Goal: Navigation & Orientation: Find specific page/section

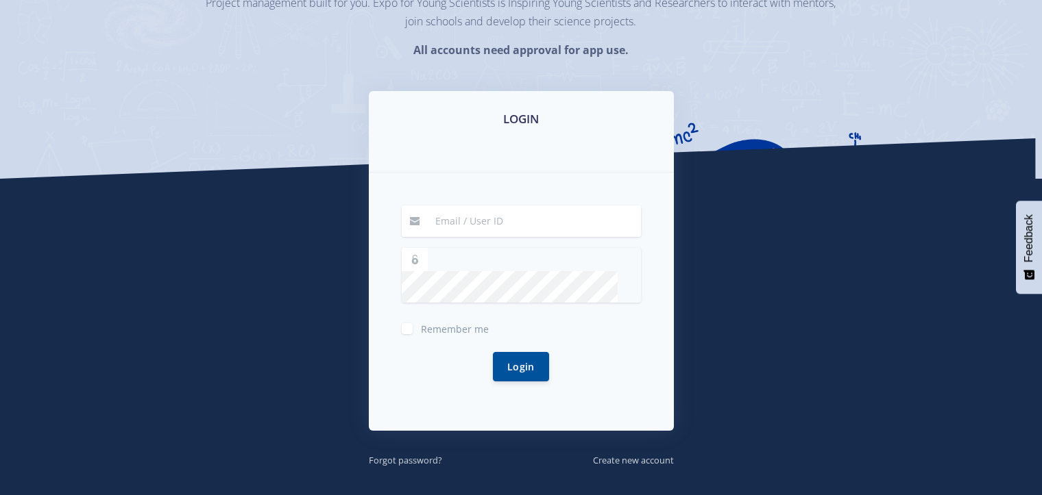
scroll to position [206, 0]
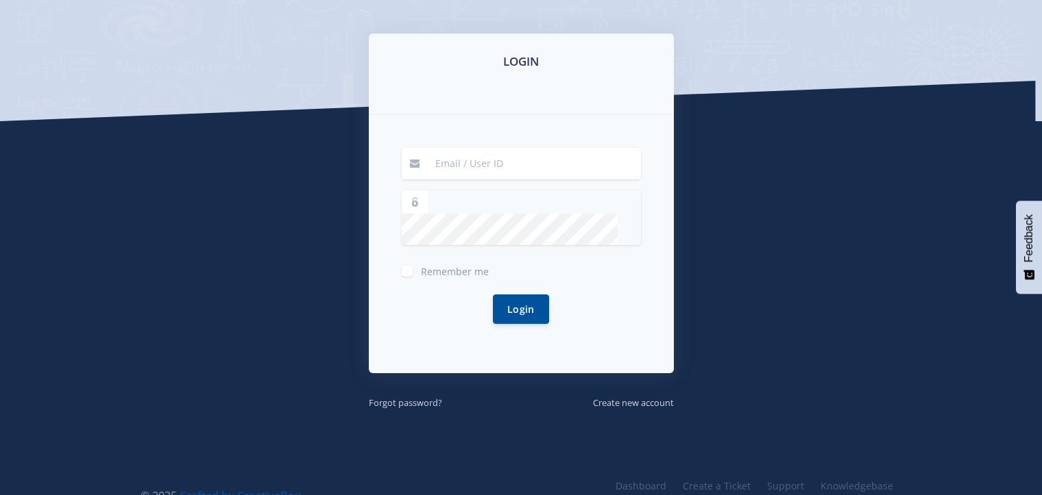
click at [478, 168] on input at bounding box center [534, 164] width 214 height 32
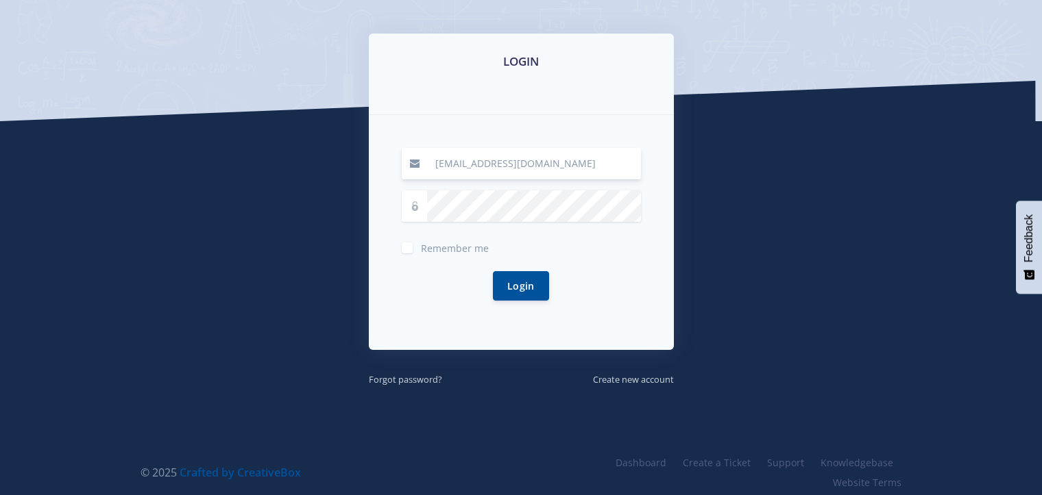
click at [549, 158] on input "[EMAIL_ADDRESS][DOMAIN_NAME]" at bounding box center [534, 164] width 214 height 32
type input "[EMAIL_ADDRESS][DOMAIN_NAME]"
click at [529, 284] on button "Login" at bounding box center [521, 285] width 56 height 29
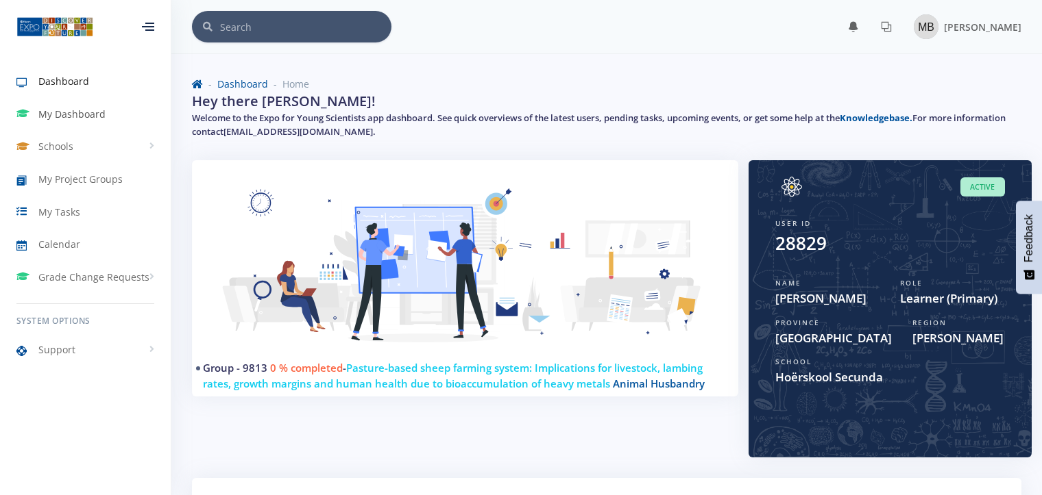
click at [49, 116] on span "My Dashboard" at bounding box center [71, 114] width 67 height 14
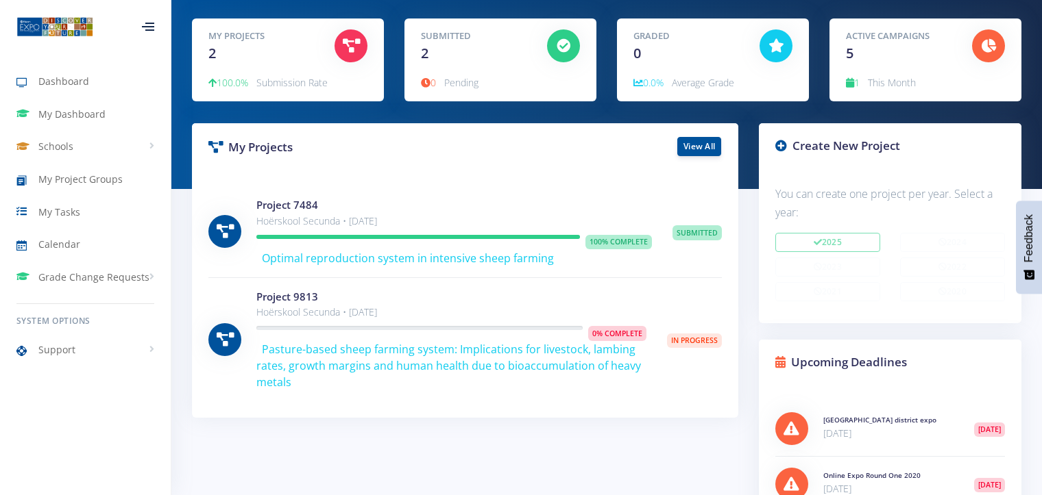
scroll to position [206, 0]
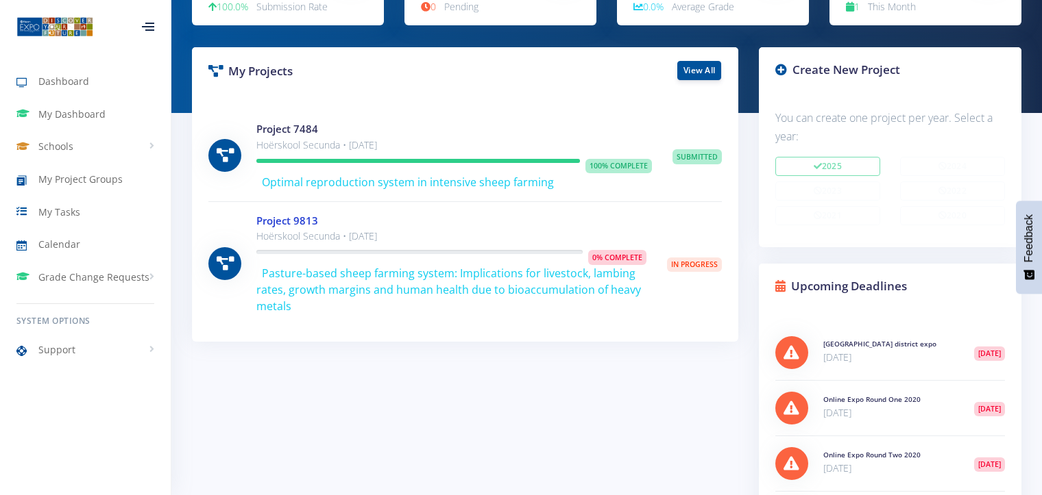
click at [282, 220] on link "Project 9813" at bounding box center [287, 221] width 62 height 14
click at [609, 256] on span "0% Complete" at bounding box center [617, 257] width 58 height 15
drag, startPoint x: 505, startPoint y: 280, endPoint x: 387, endPoint y: 270, distance: 118.3
click at [391, 272] on span "Pasture-based sheep farming system: Implications for livestock, lambing rates, …" at bounding box center [448, 290] width 384 height 48
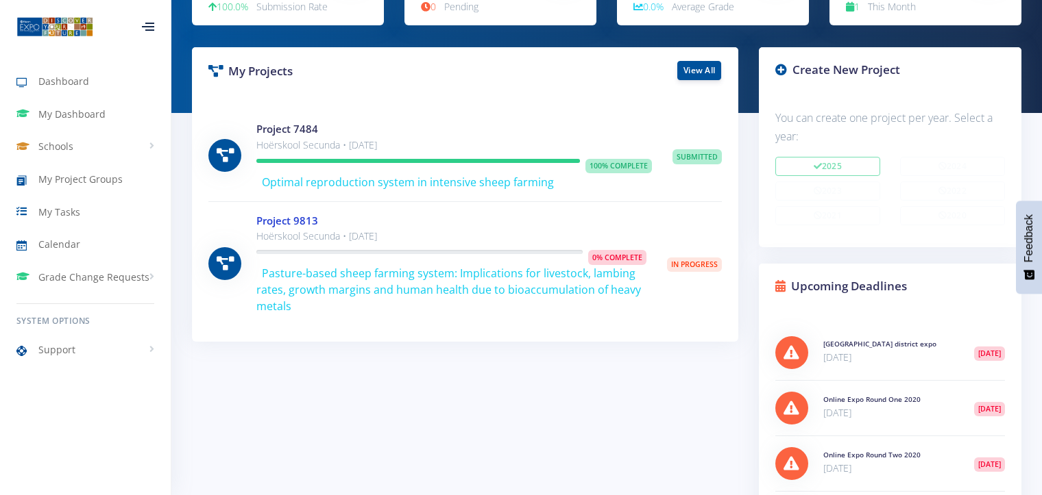
click at [304, 221] on link "Project 9813" at bounding box center [287, 221] width 62 height 14
click at [71, 114] on span "My Dashboard" at bounding box center [71, 114] width 67 height 14
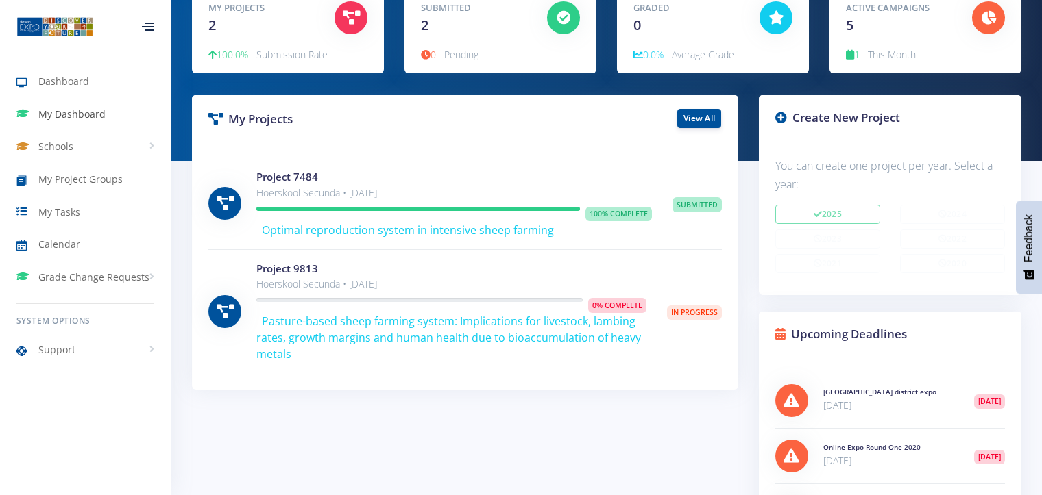
scroll to position [22, 0]
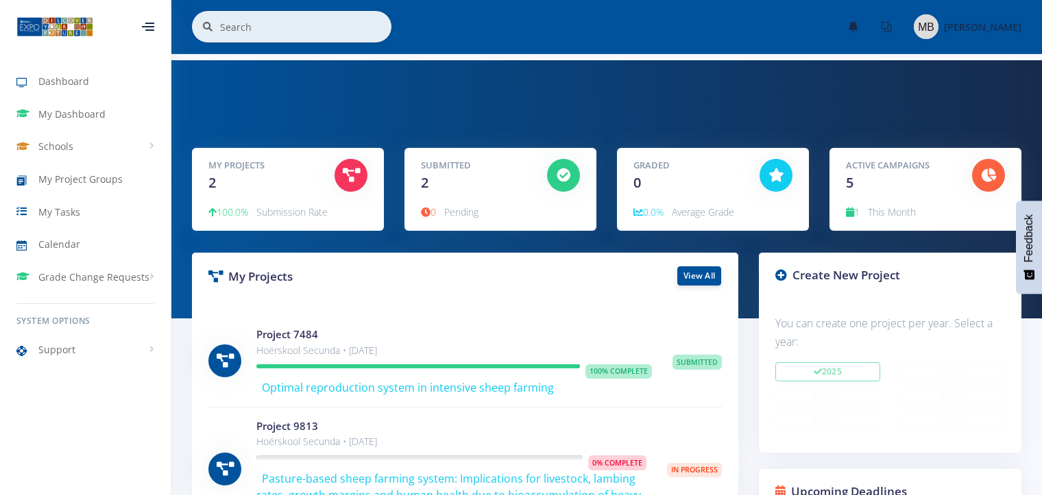
scroll to position [10, 10]
drag, startPoint x: 419, startPoint y: 184, endPoint x: 506, endPoint y: 127, distance: 104.3
click at [493, 118] on div "My Projects 2 100.0% Submission Rate 2" at bounding box center [606, 189] width 870 height 258
click at [562, 173] on icon at bounding box center [563, 176] width 14 height 14
drag, startPoint x: 562, startPoint y: 173, endPoint x: 541, endPoint y: 114, distance: 63.1
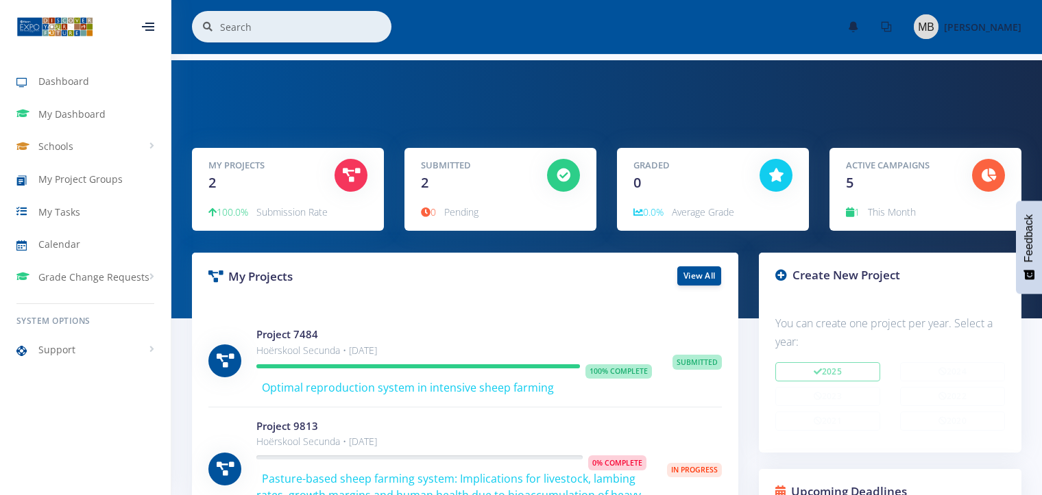
click at [538, 106] on div "My Projects 2 100.0% Submission Rate 2" at bounding box center [606, 189] width 870 height 258
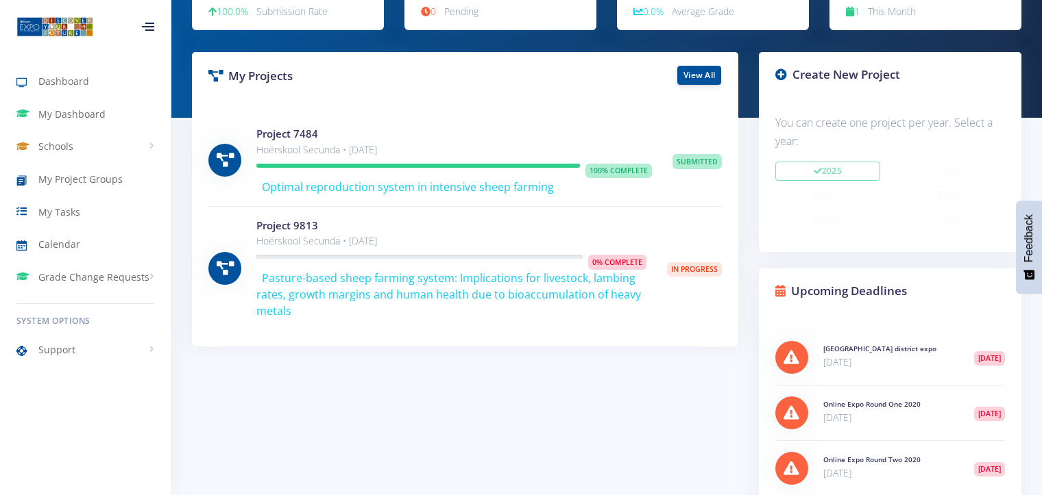
scroll to position [206, 0]
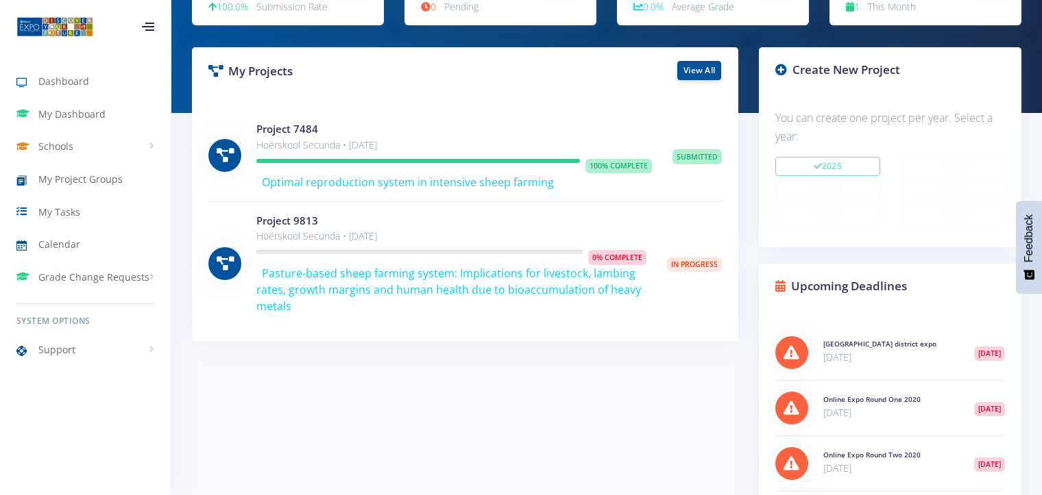
click at [682, 263] on span "In Progress" at bounding box center [694, 265] width 55 height 15
click at [614, 256] on span "0% Complete" at bounding box center [617, 257] width 58 height 15
click at [551, 272] on span "Pasture-based sheep farming system: Implications for livestock, lambing rates, …" at bounding box center [448, 290] width 384 height 48
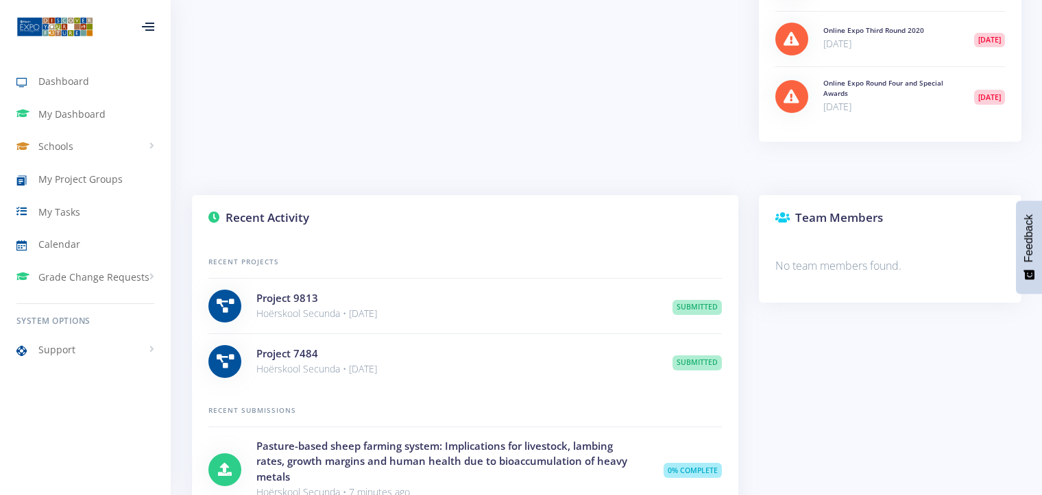
scroll to position [891, 0]
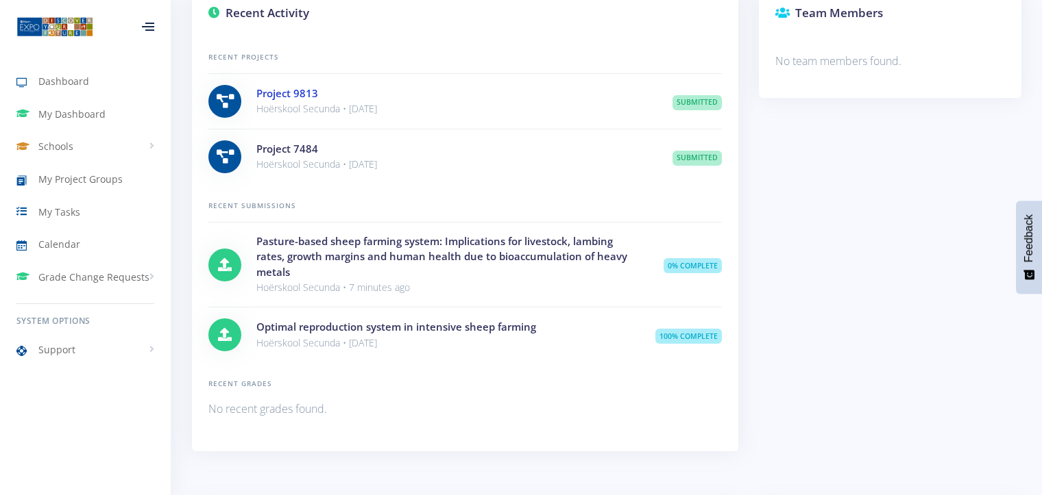
click at [296, 88] on link "Project 9813" at bounding box center [287, 93] width 62 height 14
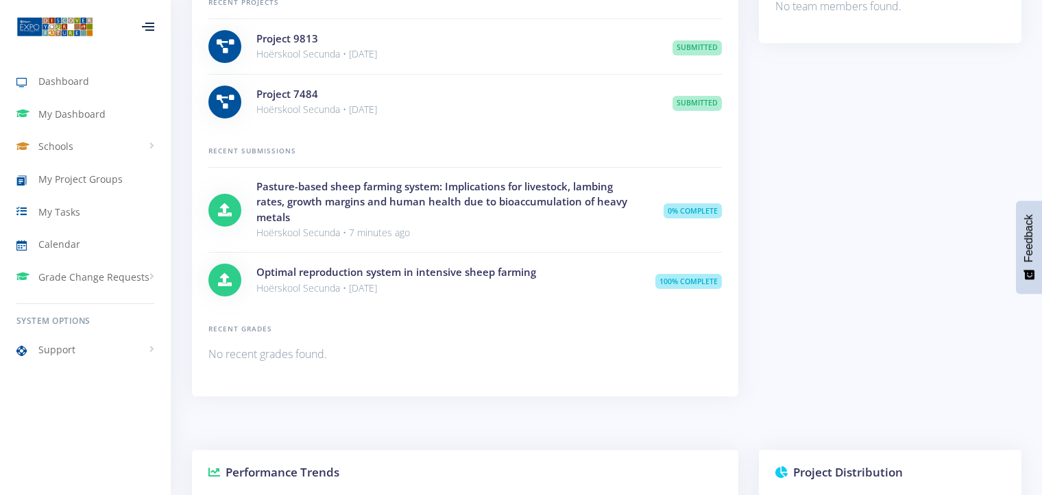
scroll to position [924, 0]
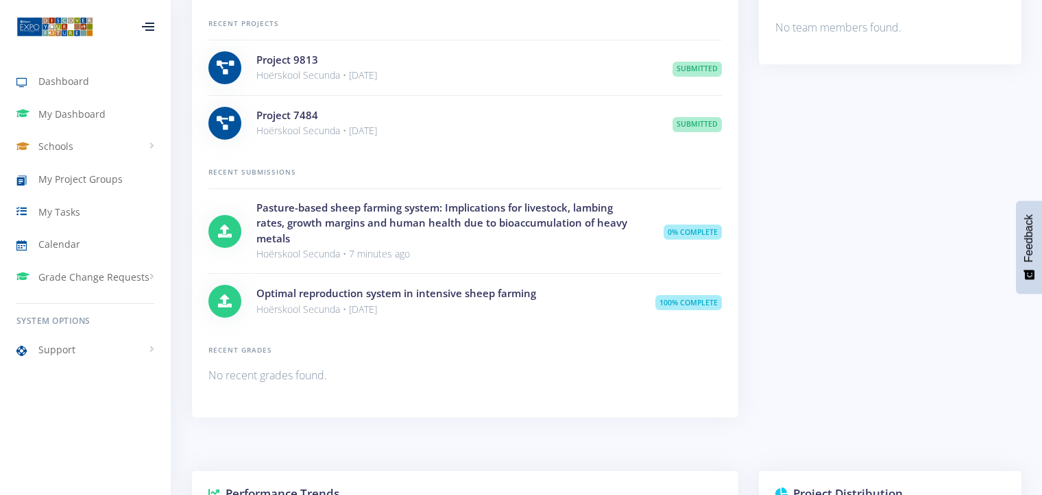
click at [223, 225] on icon at bounding box center [225, 232] width 14 height 14
drag, startPoint x: 223, startPoint y: 223, endPoint x: 541, endPoint y: 363, distance: 347.0
click at [541, 363] on div "Recent Grades No recent grades found." at bounding box center [464, 365] width 513 height 40
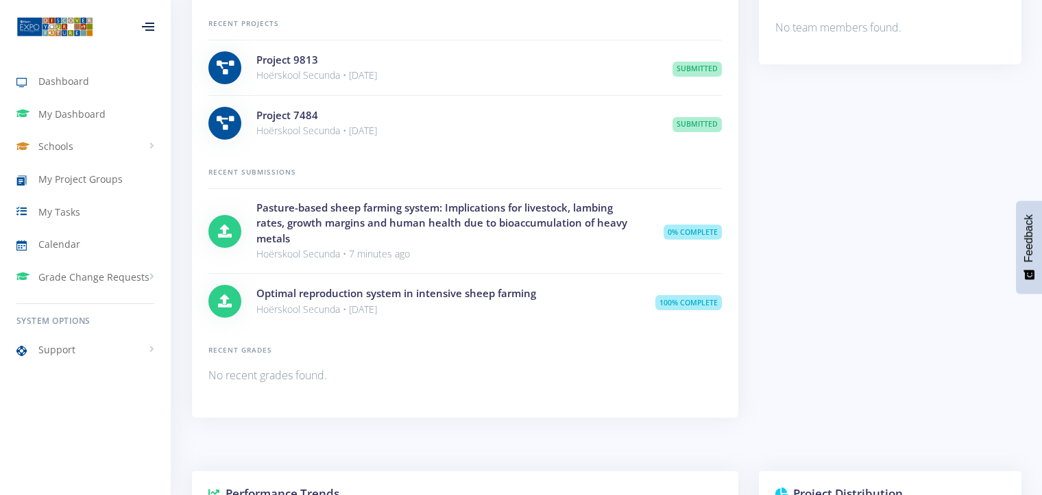
click at [387, 214] on h4 "Pasture-based sheep farming system: Implications for livestock, lambing rates, …" at bounding box center [449, 223] width 386 height 47
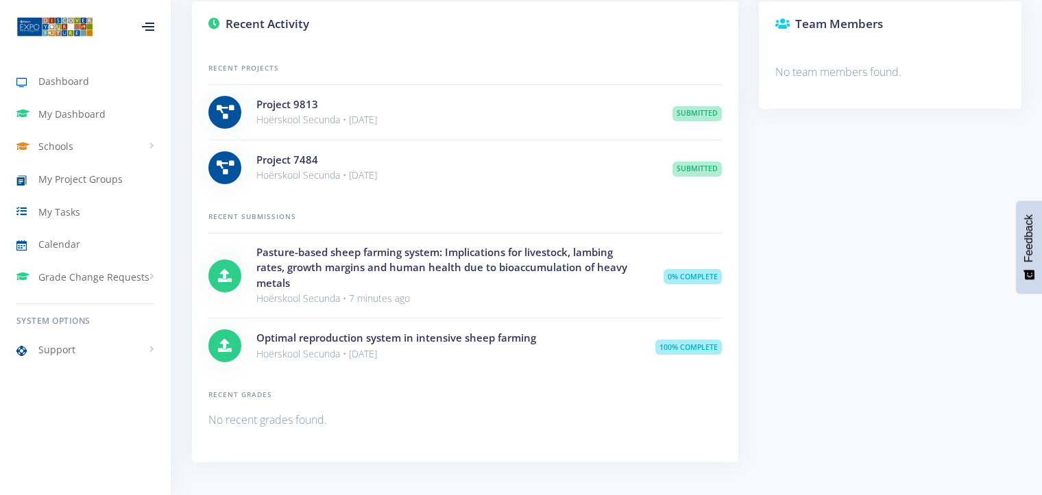
scroll to position [856, 0]
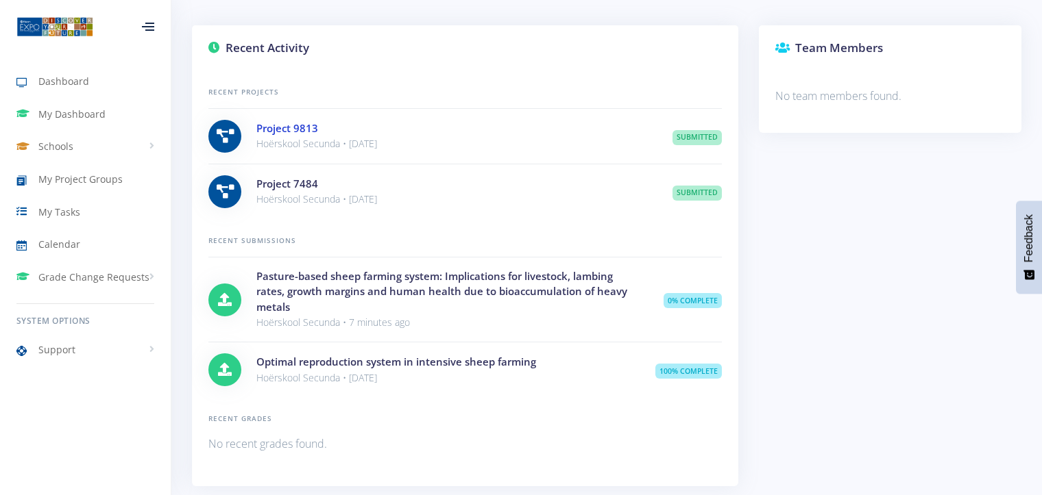
click at [316, 127] on link "Project 9813" at bounding box center [287, 128] width 62 height 14
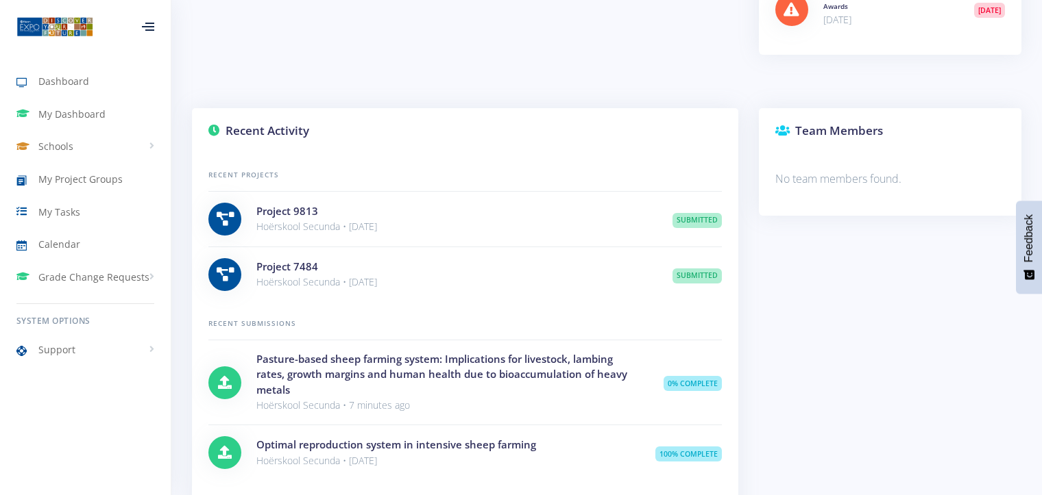
scroll to position [719, 0]
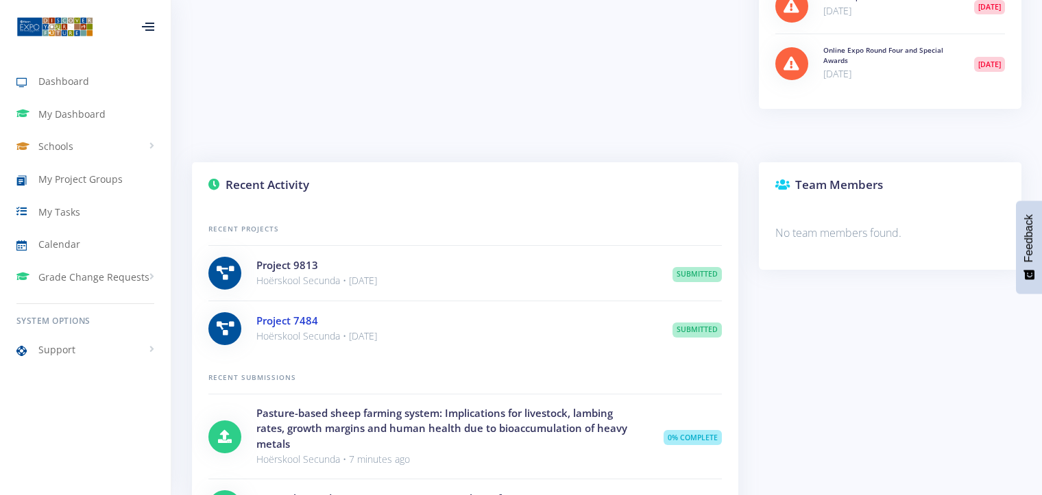
click at [299, 319] on link "Project 7484" at bounding box center [287, 321] width 62 height 14
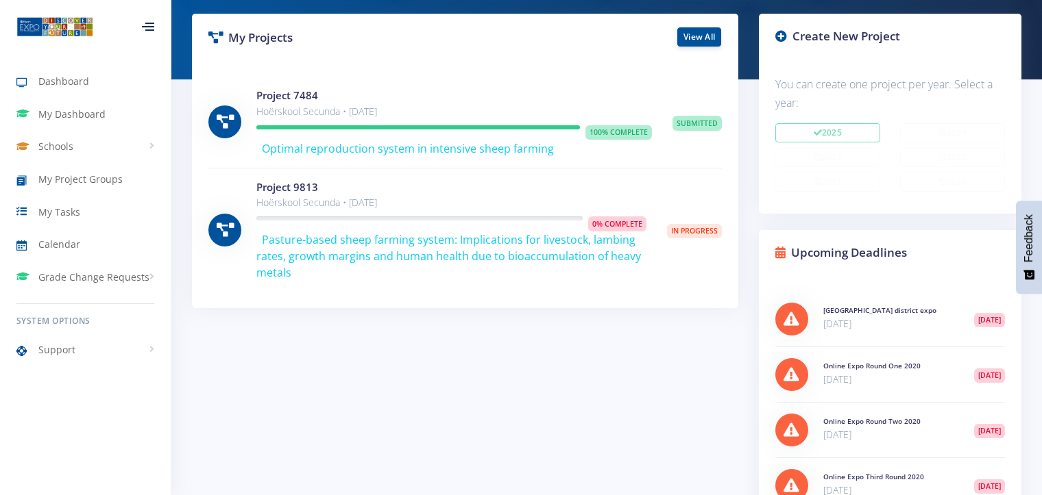
scroll to position [0, 0]
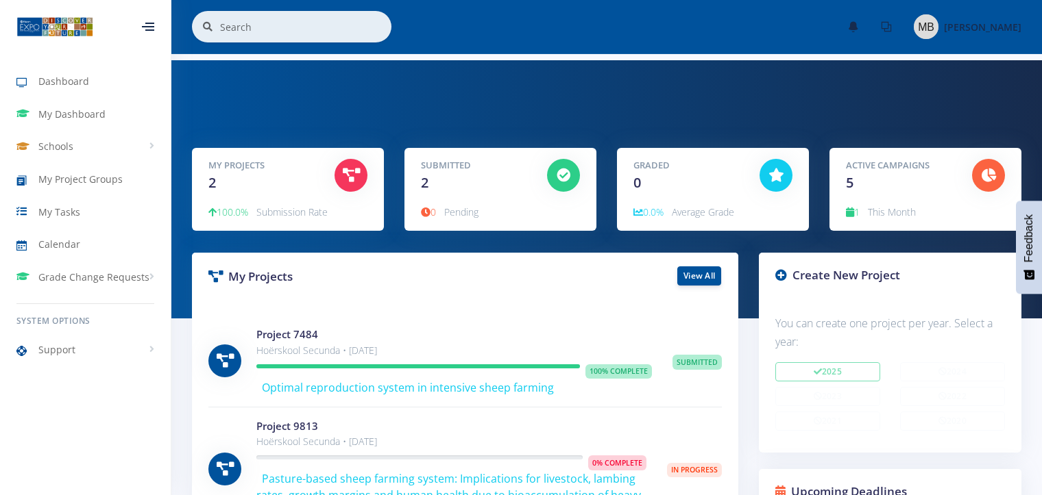
drag, startPoint x: 892, startPoint y: 25, endPoint x: 646, endPoint y: 15, distance: 246.9
click at [646, 15] on div "× You have 0 notifications." at bounding box center [606, 27] width 829 height 32
